Goal: Navigation & Orientation: Find specific page/section

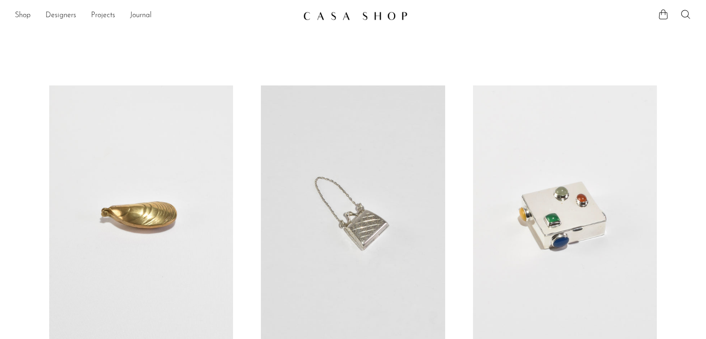
click at [378, 13] on img at bounding box center [355, 15] width 104 height 9
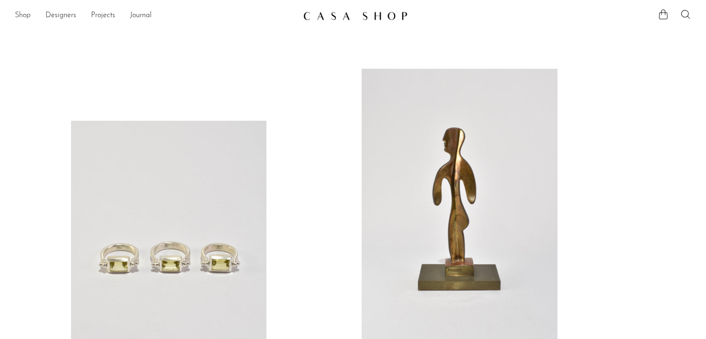
click at [25, 19] on link "Shop" at bounding box center [23, 16] width 16 height 12
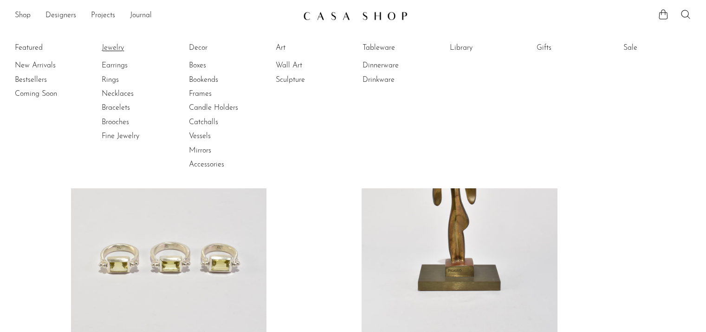
click at [111, 45] on link "Jewelry" at bounding box center [137, 48] width 70 height 10
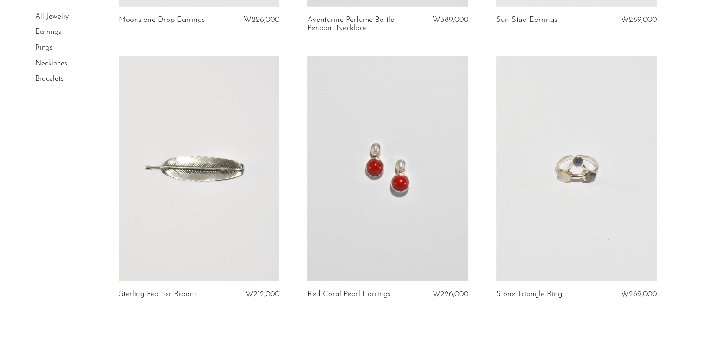
scroll to position [3182, 0]
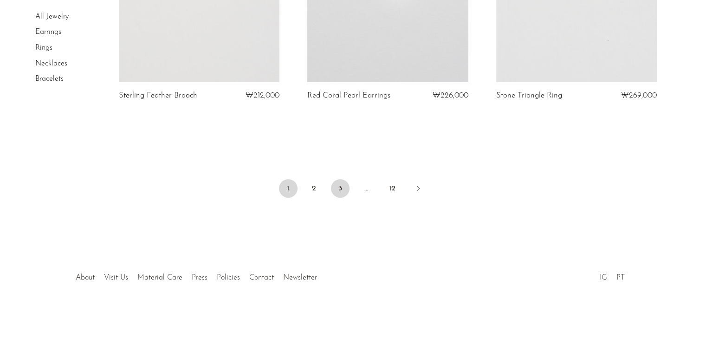
click at [342, 190] on link "3" at bounding box center [340, 188] width 19 height 19
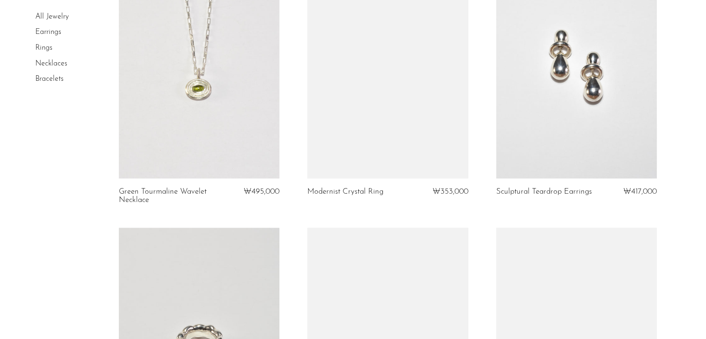
scroll to position [1778, 0]
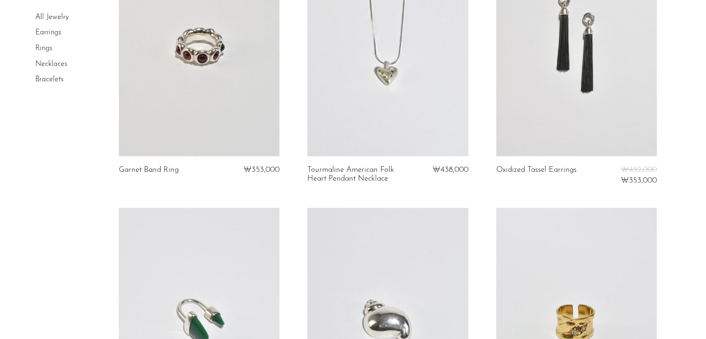
drag, startPoint x: 703, startPoint y: 233, endPoint x: 713, endPoint y: 233, distance: 10.2
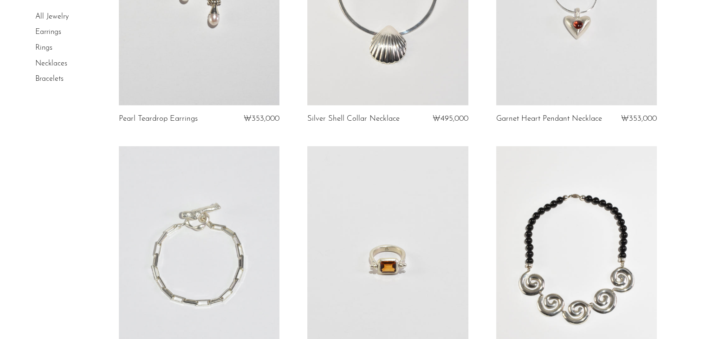
scroll to position [2631, 0]
